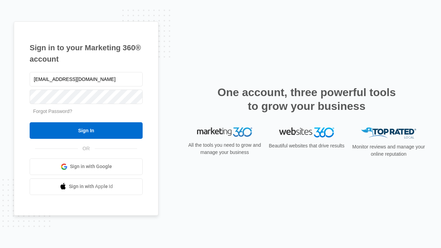
type input "dankie614@gmail.com"
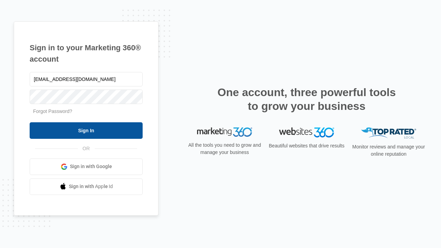
click at [86, 130] on input "Sign In" at bounding box center [86, 130] width 113 height 17
